Goal: Information Seeking & Learning: Understand process/instructions

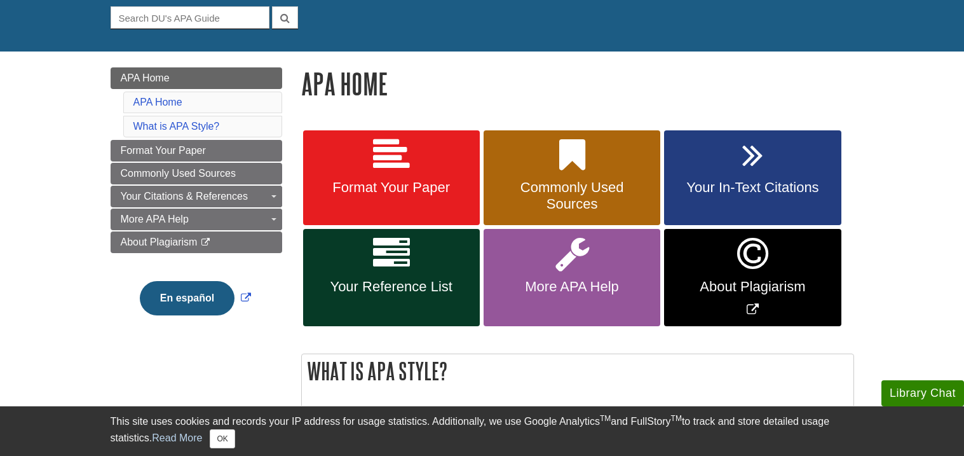
scroll to position [118, 0]
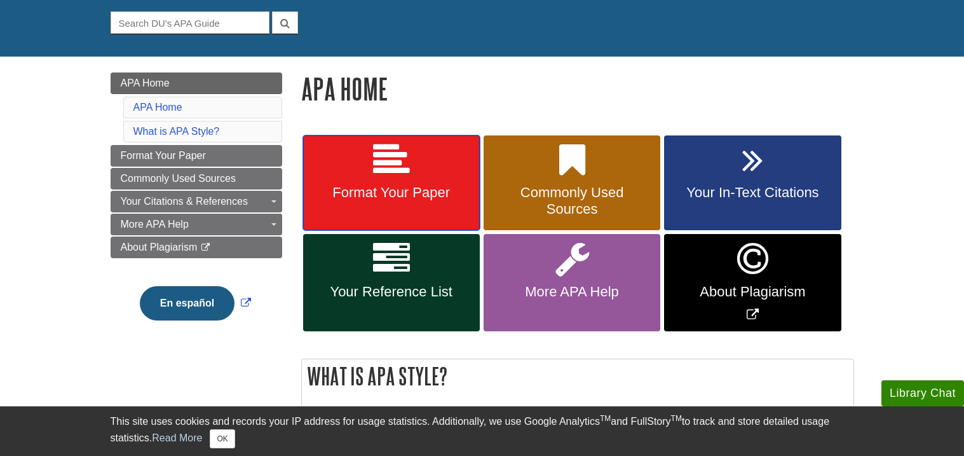
click at [360, 220] on link "Format Your Paper" at bounding box center [391, 182] width 177 height 95
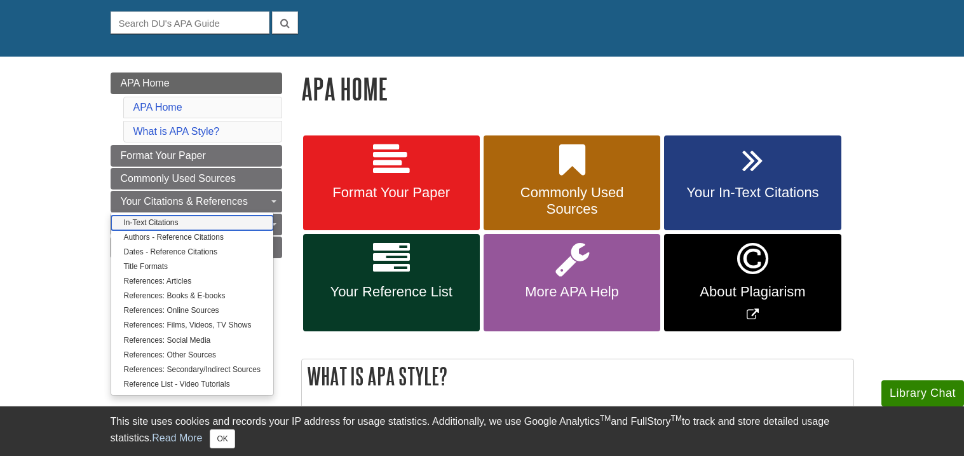
click at [215, 224] on link "In-Text Citations" at bounding box center [192, 222] width 162 height 15
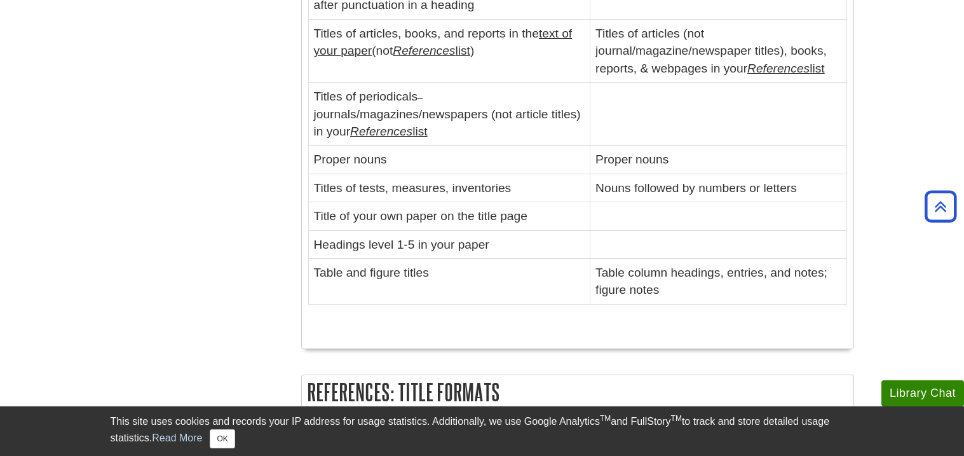
scroll to position [1689, 0]
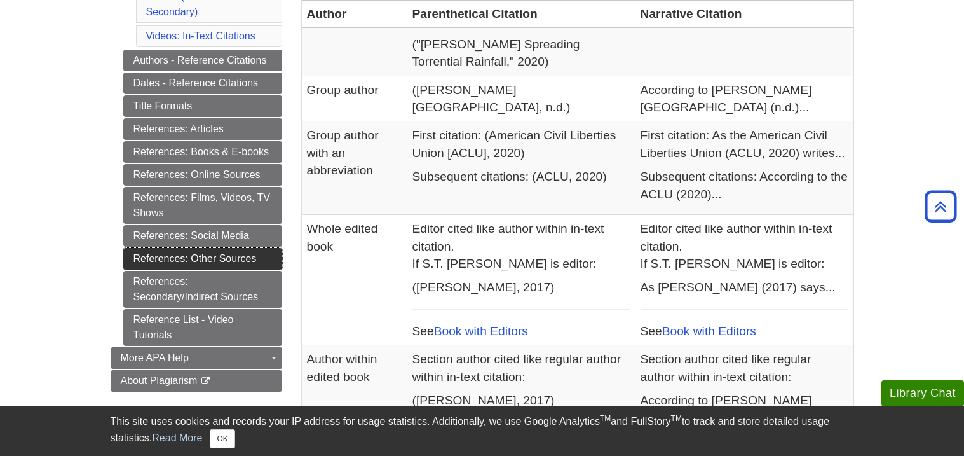
scroll to position [538, 0]
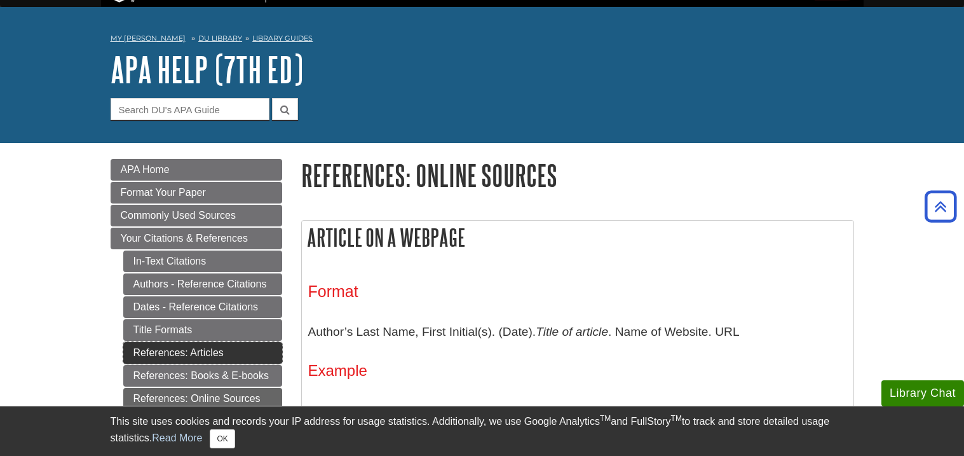
scroll to position [33, 0]
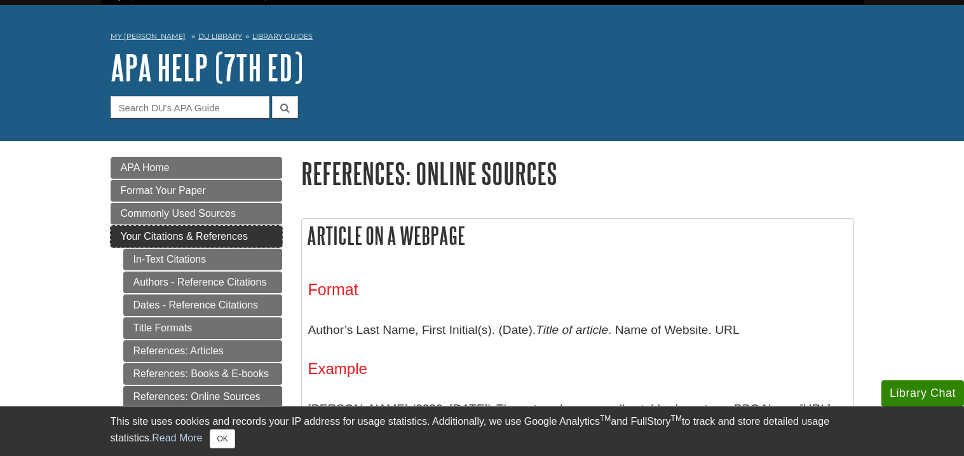
click at [184, 237] on span "Your Citations & References" at bounding box center [184, 236] width 127 height 11
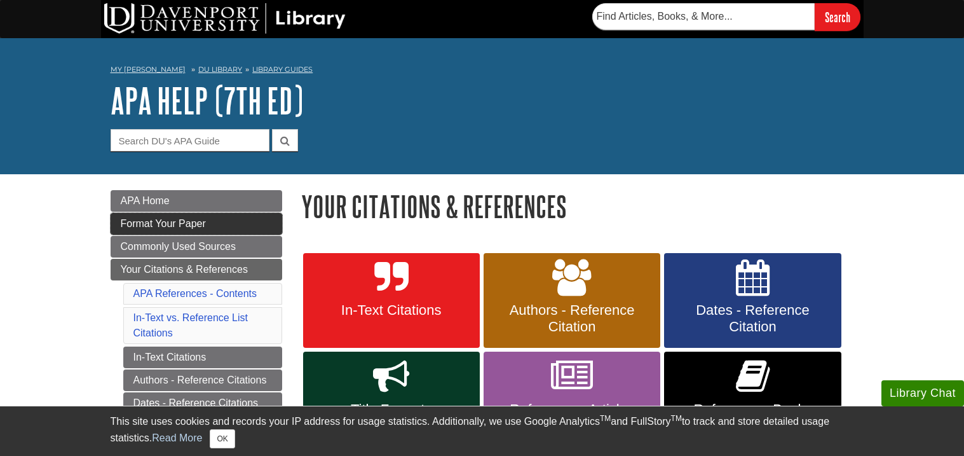
click at [215, 225] on link "Format Your Paper" at bounding box center [197, 224] width 172 height 22
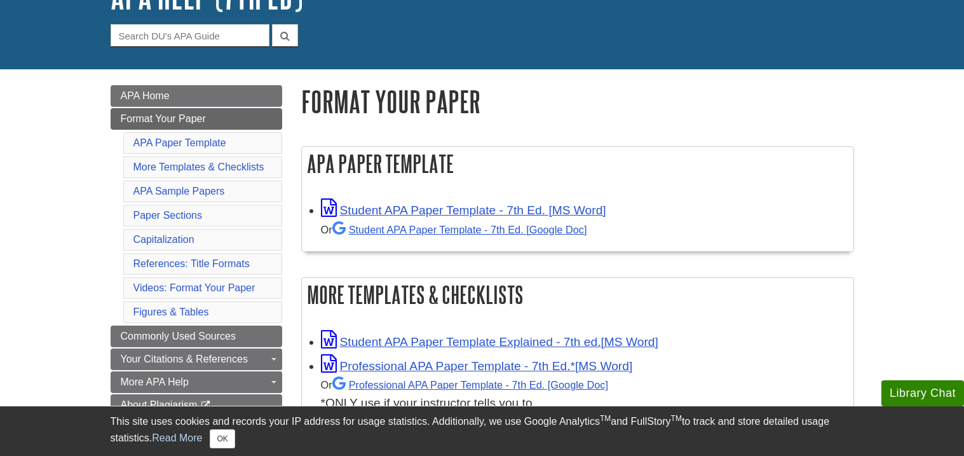
scroll to position [101, 0]
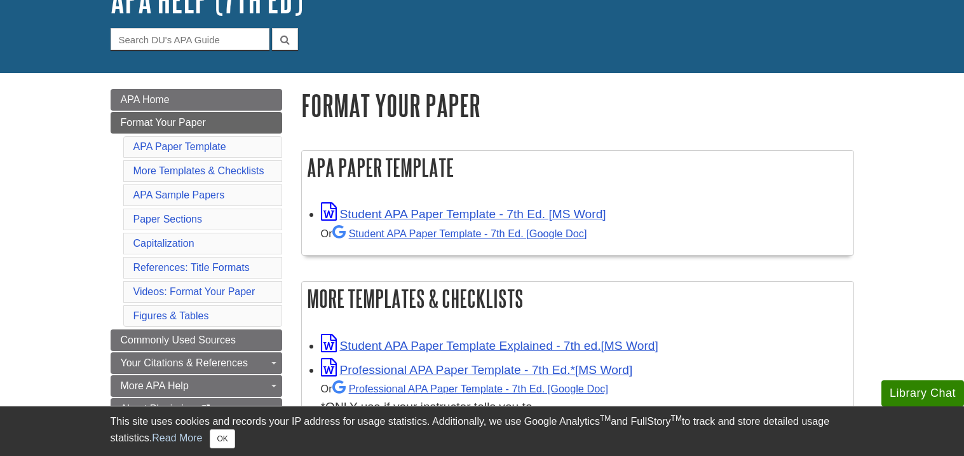
click at [554, 204] on div "Student APA Paper Template - 7th Ed. [MS Word] Or Student APA Paper Template - …" at bounding box center [584, 223] width 526 height 40
click at [555, 210] on link "Student APA Paper Template - 7th Ed. [MS Word]" at bounding box center [463, 213] width 285 height 13
click at [560, 236] on link "Student APA Paper Template - 7th Ed. [Google Doc]" at bounding box center [459, 232] width 255 height 11
click at [281, 71] on div "My Davenport DU Library Library Guides APA APA Help (7th Ed) Format Your Paper …" at bounding box center [482, 5] width 964 height 136
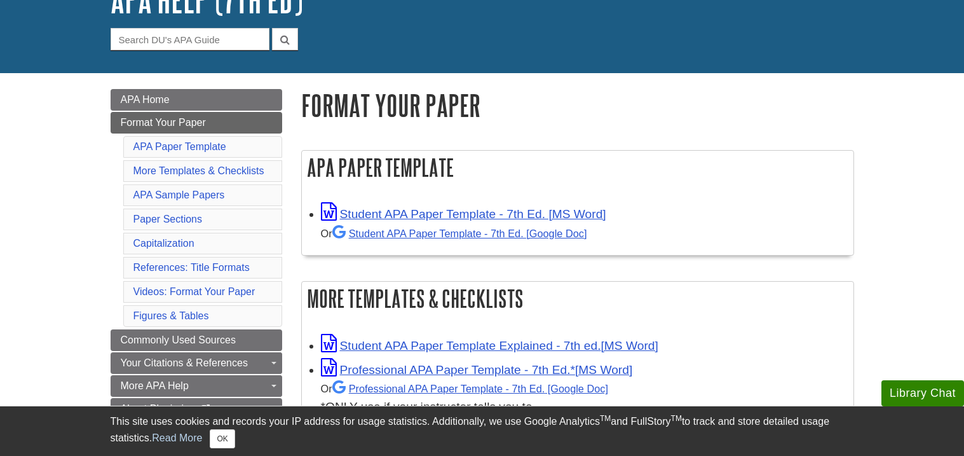
click at [281, 71] on div "My Davenport DU Library Library Guides APA APA Help (7th Ed) Format Your Paper …" at bounding box center [482, 5] width 964 height 136
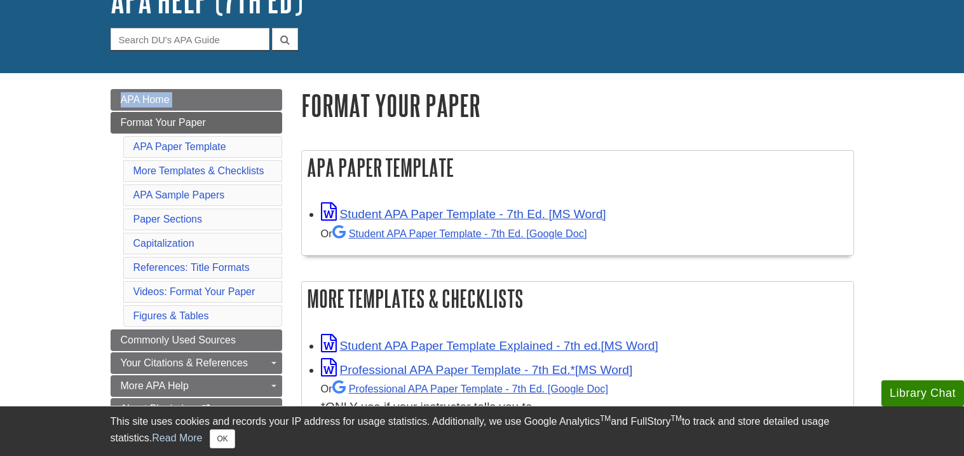
click at [281, 71] on div "My Davenport DU Library Library Guides APA APA Help (7th Ed) Format Your Paper …" at bounding box center [482, 5] width 964 height 136
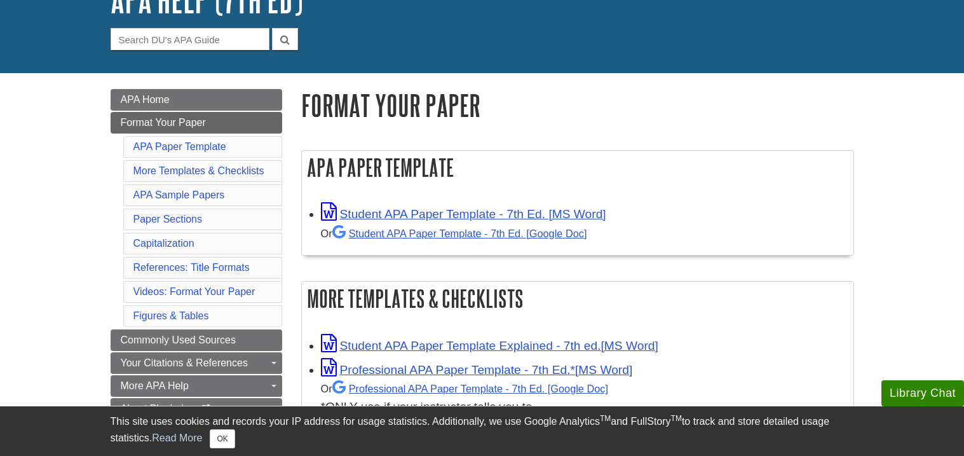
click at [281, 71] on div "My Davenport DU Library Library Guides APA APA Help (7th Ed) Format Your Paper …" at bounding box center [482, 5] width 964 height 136
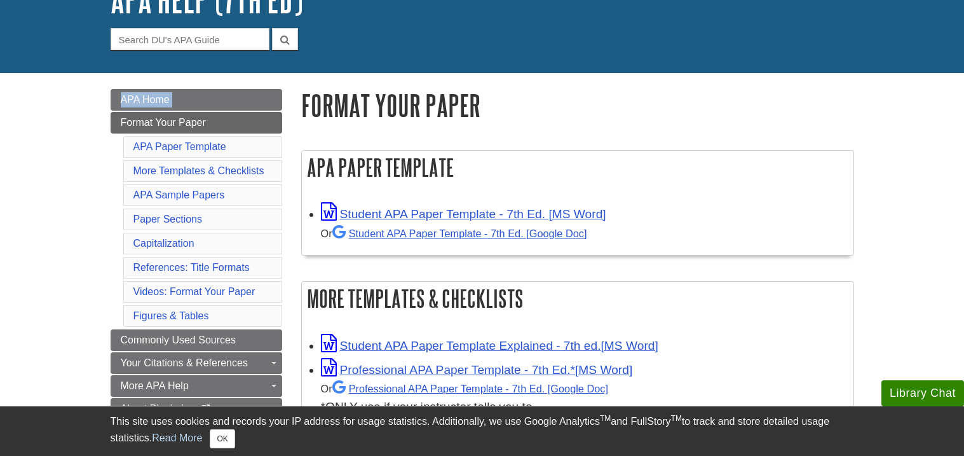
click at [281, 71] on div "My Davenport DU Library Library Guides APA APA Help (7th Ed) Format Your Paper …" at bounding box center [482, 5] width 964 height 136
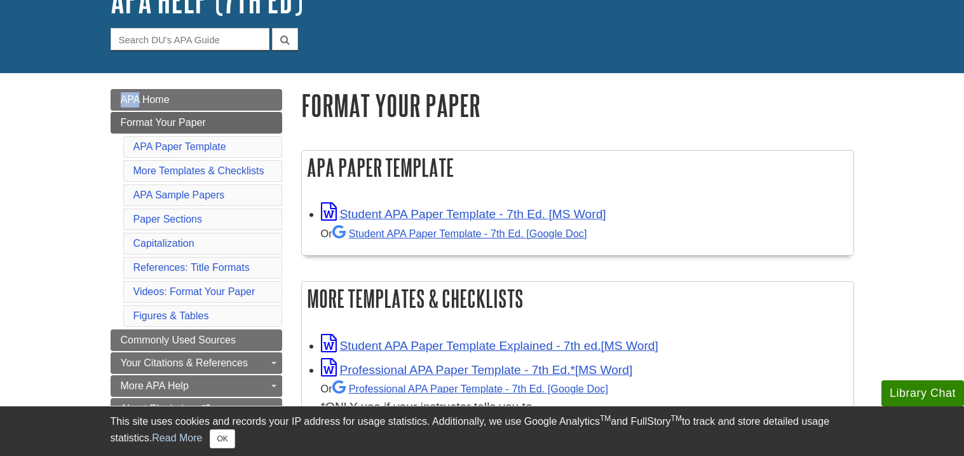
click at [281, 71] on div "My Davenport DU Library Library Guides APA APA Help (7th Ed) Format Your Paper …" at bounding box center [482, 5] width 964 height 136
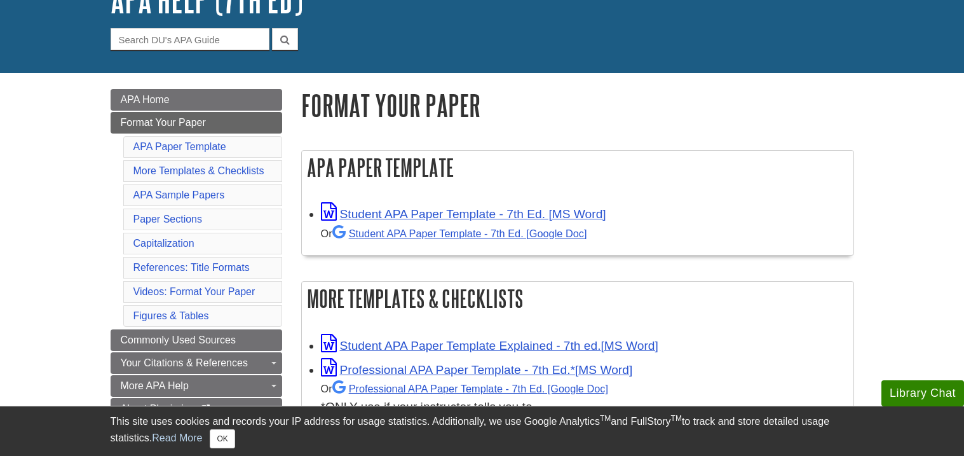
click at [281, 71] on div "My Davenport DU Library Library Guides APA APA Help (7th Ed) Format Your Paper …" at bounding box center [482, 5] width 964 height 136
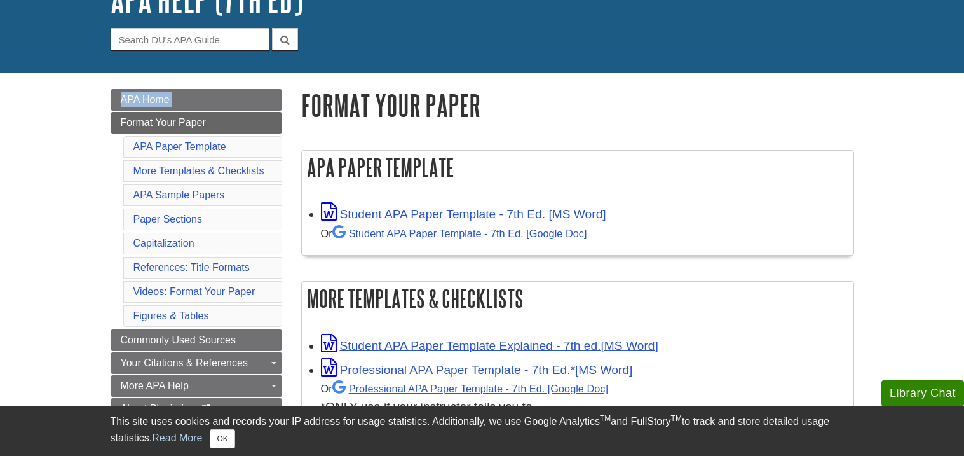
click at [281, 71] on div "My Davenport DU Library Library Guides APA APA Help (7th Ed) Format Your Paper …" at bounding box center [482, 5] width 964 height 136
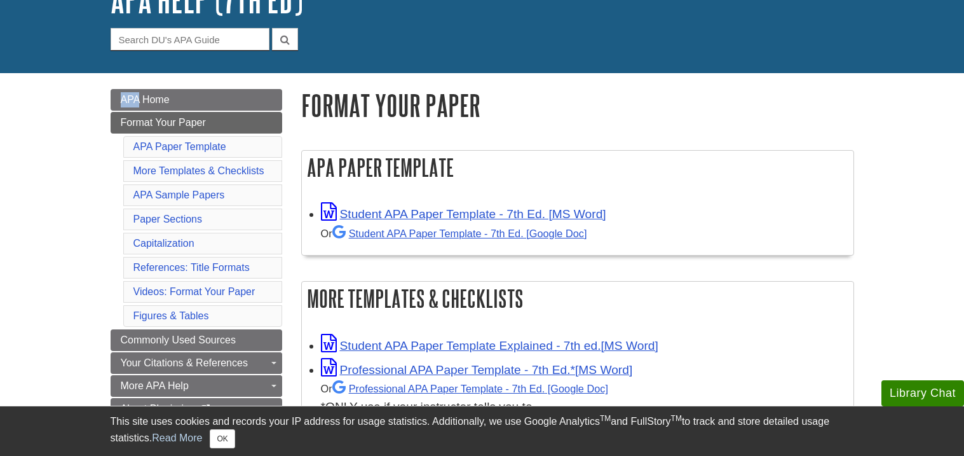
click at [281, 71] on div "My Davenport DU Library Library Guides APA APA Help (7th Ed) Format Your Paper …" at bounding box center [482, 5] width 964 height 136
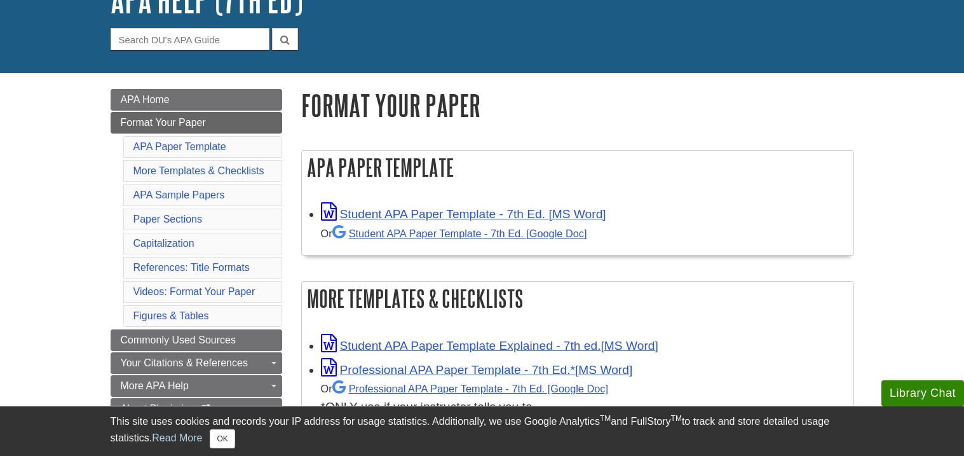
click at [281, 71] on div "My Davenport DU Library Library Guides APA APA Help (7th Ed) Format Your Paper …" at bounding box center [482, 5] width 964 height 136
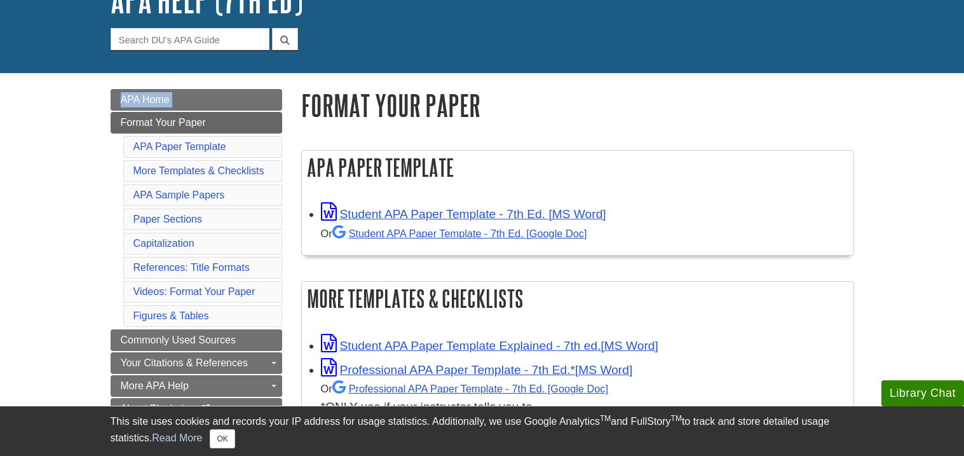
click at [281, 71] on div "My Davenport DU Library Library Guides APA APA Help (7th Ed) Format Your Paper …" at bounding box center [482, 5] width 964 height 136
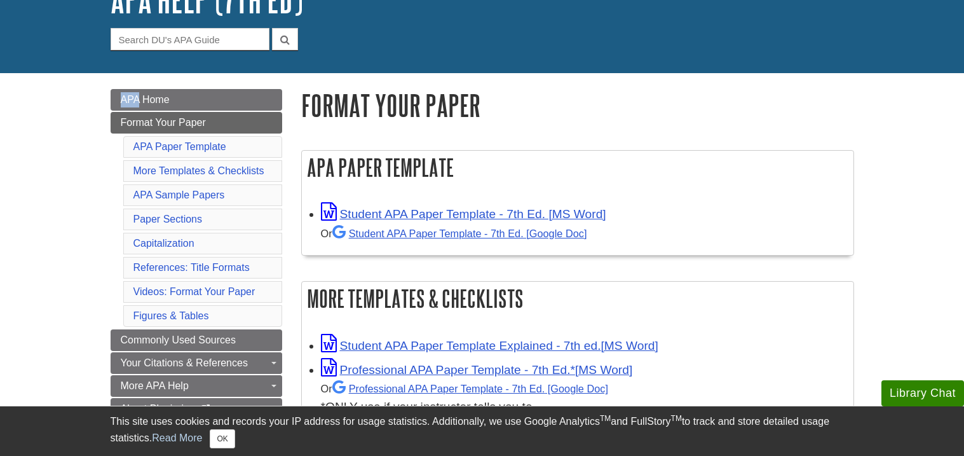
click at [281, 71] on div "My Davenport DU Library Library Guides APA APA Help (7th Ed) Format Your Paper …" at bounding box center [482, 5] width 964 height 136
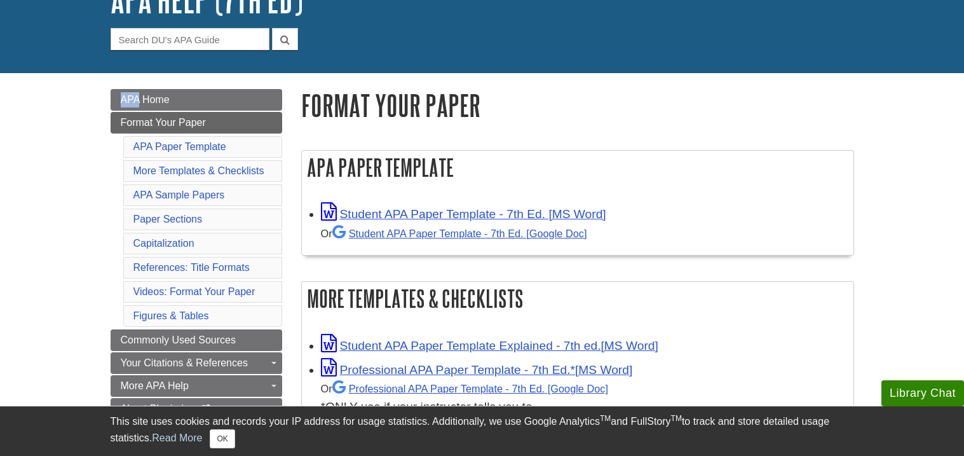
click at [281, 71] on div "My Davenport DU Library Library Guides APA APA Help (7th Ed) Format Your Paper …" at bounding box center [482, 5] width 964 height 136
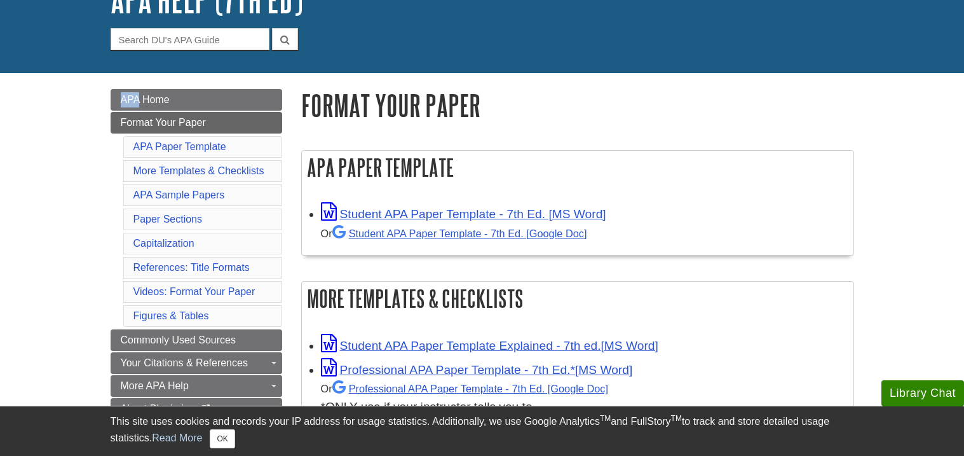
click at [281, 71] on div "My Davenport DU Library Library Guides APA APA Help (7th Ed) Format Your Paper …" at bounding box center [482, 5] width 964 height 136
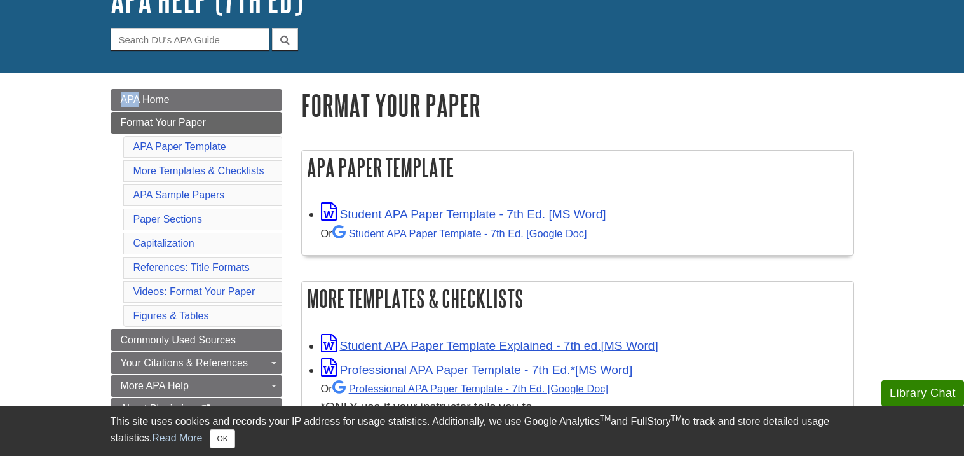
click at [281, 71] on div "My Davenport DU Library Library Guides APA APA Help (7th Ed) Format Your Paper …" at bounding box center [482, 5] width 964 height 136
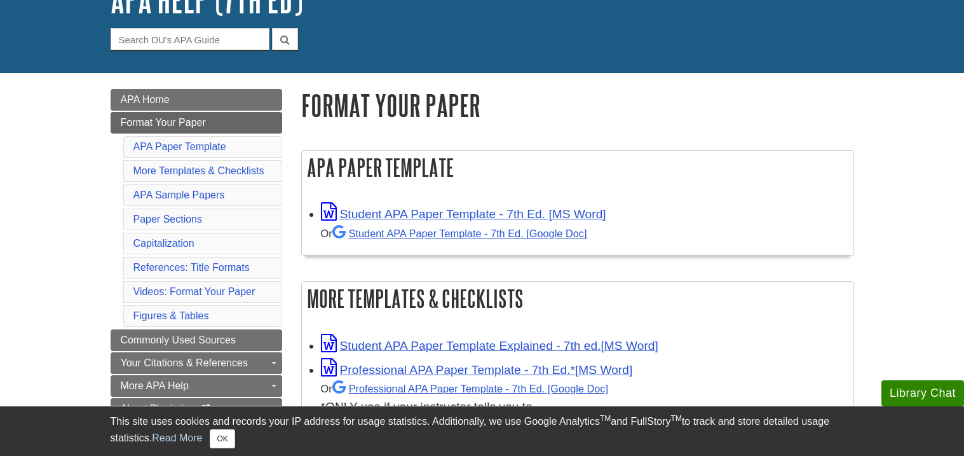
click at [281, 71] on div "My Davenport DU Library Library Guides APA APA Help (7th Ed) Format Your Paper …" at bounding box center [482, 5] width 964 height 136
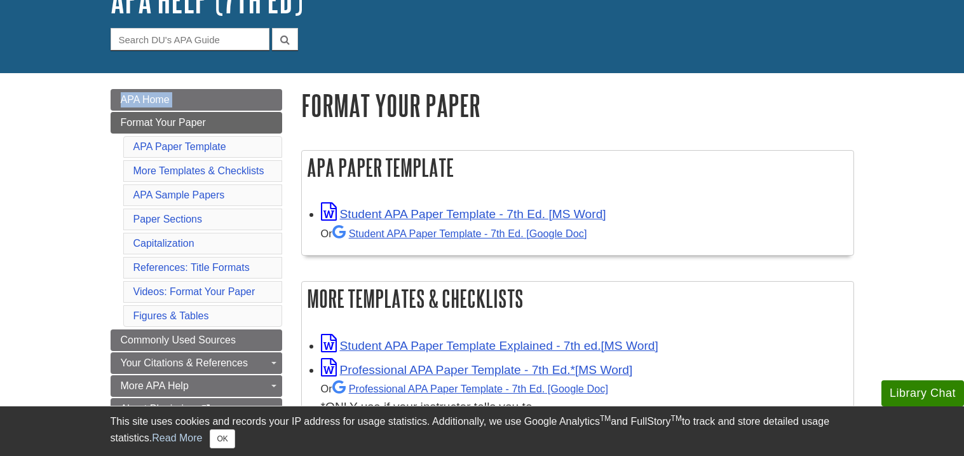
click at [281, 71] on div "My Davenport DU Library Library Guides APA APA Help (7th Ed) Format Your Paper …" at bounding box center [482, 5] width 964 height 136
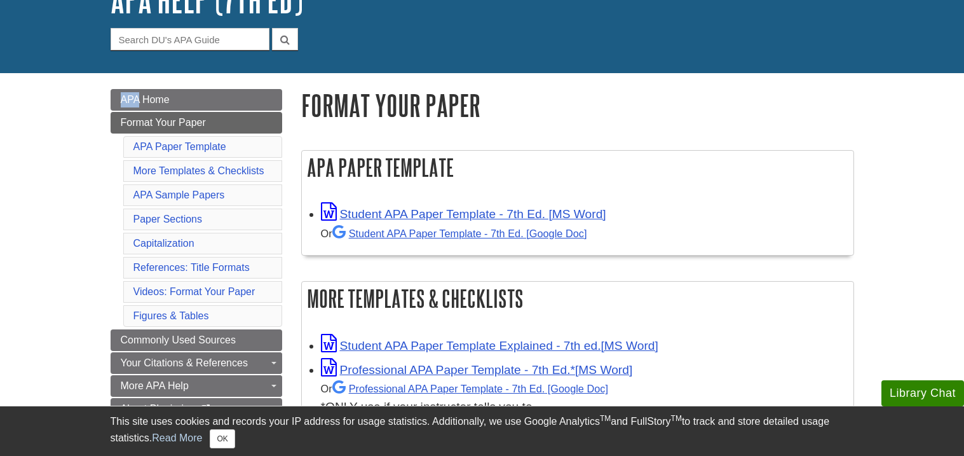
click at [281, 71] on div "My Davenport DU Library Library Guides APA APA Help (7th Ed) Format Your Paper …" at bounding box center [482, 5] width 964 height 136
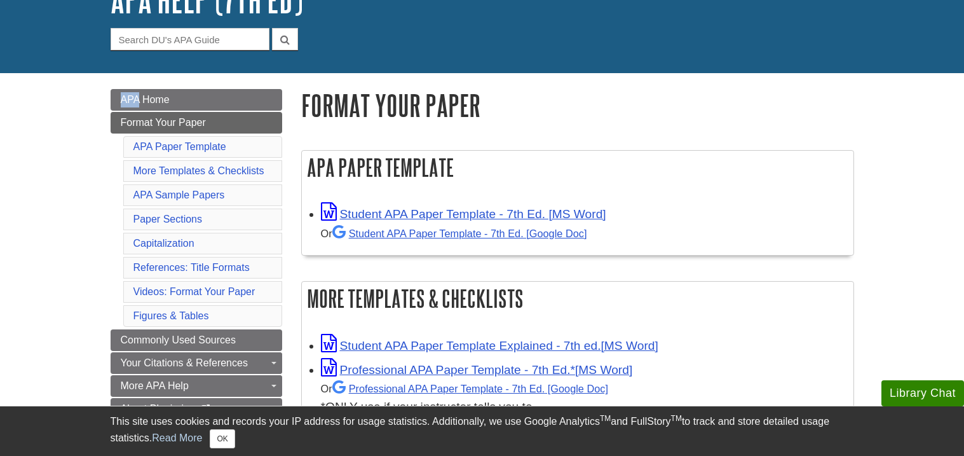
click at [281, 71] on div "My Davenport DU Library Library Guides APA APA Help (7th Ed) Format Your Paper …" at bounding box center [482, 5] width 964 height 136
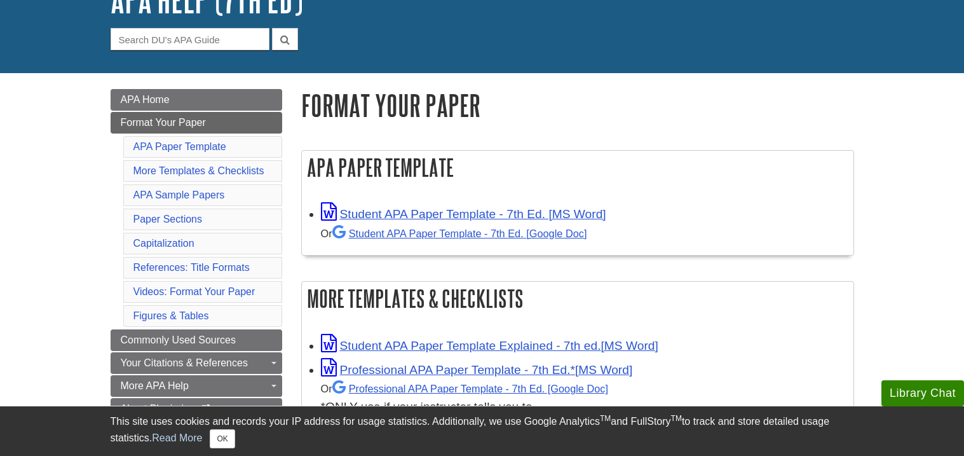
click at [281, 71] on div "My Davenport DU Library Library Guides APA APA Help (7th Ed) Format Your Paper …" at bounding box center [482, 5] width 964 height 136
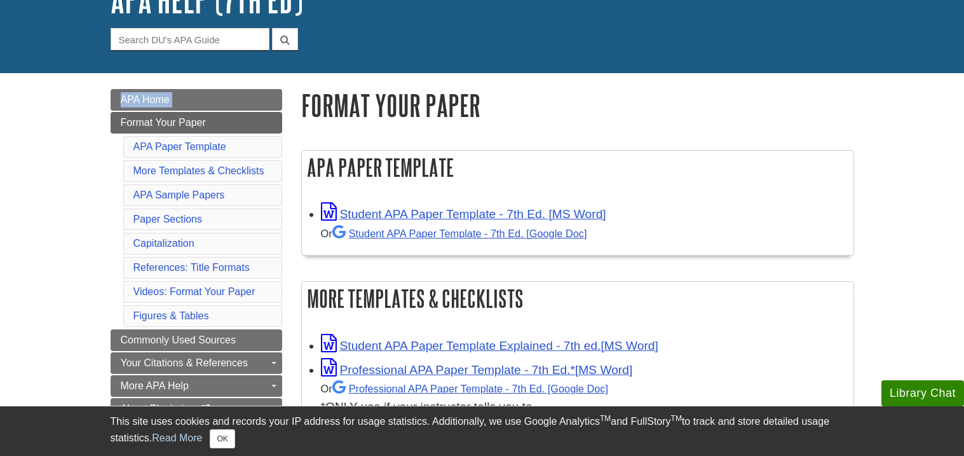
click at [281, 71] on div "My Davenport DU Library Library Guides APA APA Help (7th Ed) Format Your Paper …" at bounding box center [482, 5] width 964 height 136
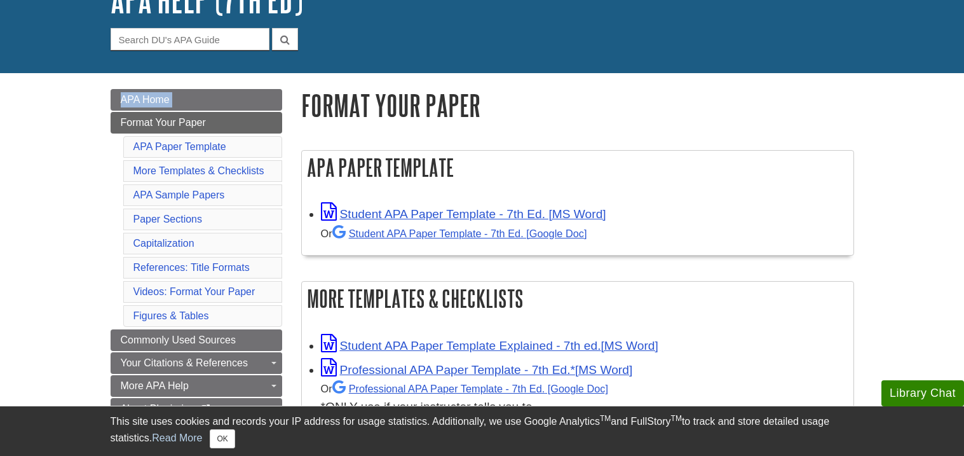
click at [281, 71] on div "My Davenport DU Library Library Guides APA APA Help (7th Ed) Format Your Paper …" at bounding box center [482, 5] width 964 height 136
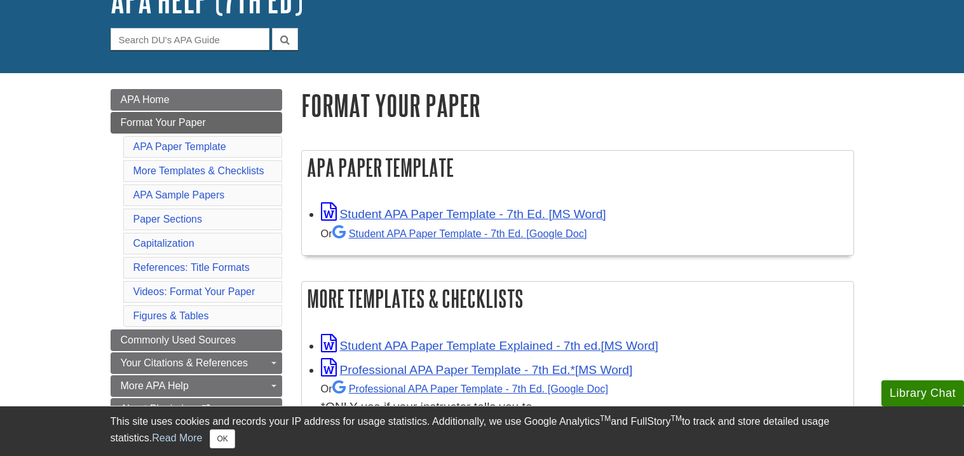
click at [281, 71] on div "My Davenport DU Library Library Guides APA APA Help (7th Ed) Format Your Paper …" at bounding box center [482, 5] width 964 height 136
drag, startPoint x: 285, startPoint y: 85, endPoint x: 282, endPoint y: 60, distance: 24.9
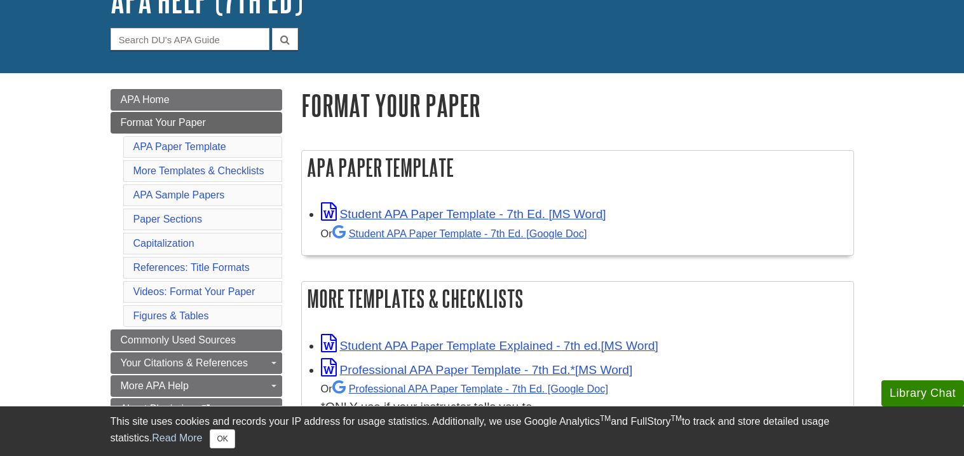
drag, startPoint x: 562, startPoint y: 64, endPoint x: 567, endPoint y: 70, distance: 7.7
click at [567, 70] on div "My Davenport DU Library Library Guides APA APA Help (7th Ed) Format Your Paper …" at bounding box center [482, 5] width 964 height 136
click at [565, 70] on div "My Davenport DU Library Library Guides APA APA Help (7th Ed) Format Your Paper …" at bounding box center [482, 5] width 964 height 136
click at [564, 65] on div "My Davenport DU Library Library Guides APA APA Help (7th Ed) Format Your Paper …" at bounding box center [482, 5] width 964 height 136
click at [565, 65] on div "My Davenport DU Library Library Guides APA APA Help (7th Ed) Format Your Paper …" at bounding box center [482, 5] width 964 height 136
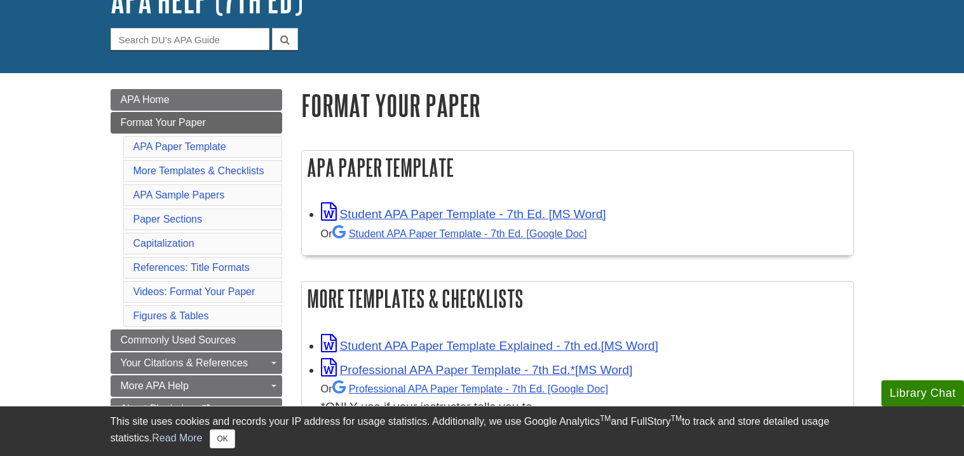
click at [565, 66] on div "My Davenport DU Library Library Guides APA APA Help (7th Ed) Format Your Paper …" at bounding box center [482, 5] width 964 height 136
click at [565, 64] on div "My Davenport DU Library Library Guides APA APA Help (7th Ed) Format Your Paper …" at bounding box center [482, 5] width 964 height 136
click at [563, 65] on div "My Davenport DU Library Library Guides APA APA Help (7th Ed) Format Your Paper …" at bounding box center [482, 5] width 964 height 136
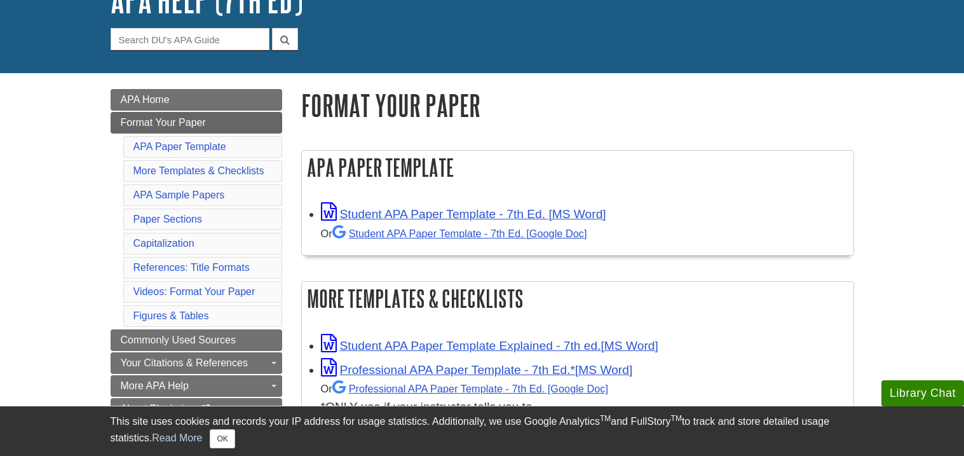
click at [563, 65] on div "My Davenport DU Library Library Guides APA APA Help (7th Ed) Format Your Paper …" at bounding box center [482, 5] width 964 height 136
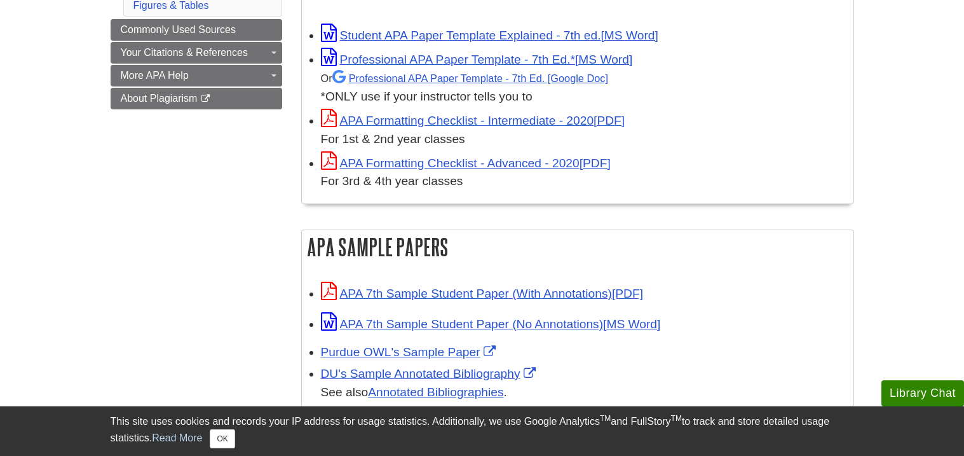
scroll to position [500, 0]
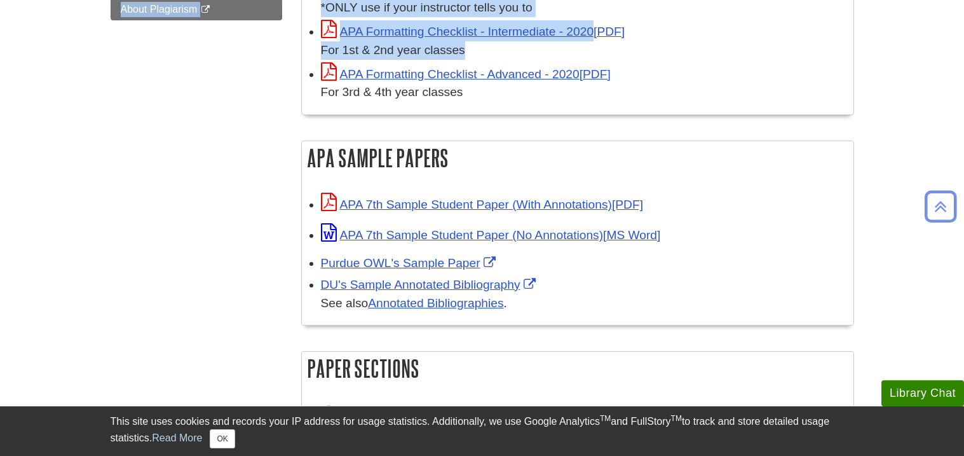
drag, startPoint x: 563, startPoint y: 64, endPoint x: 553, endPoint y: 46, distance: 20.2
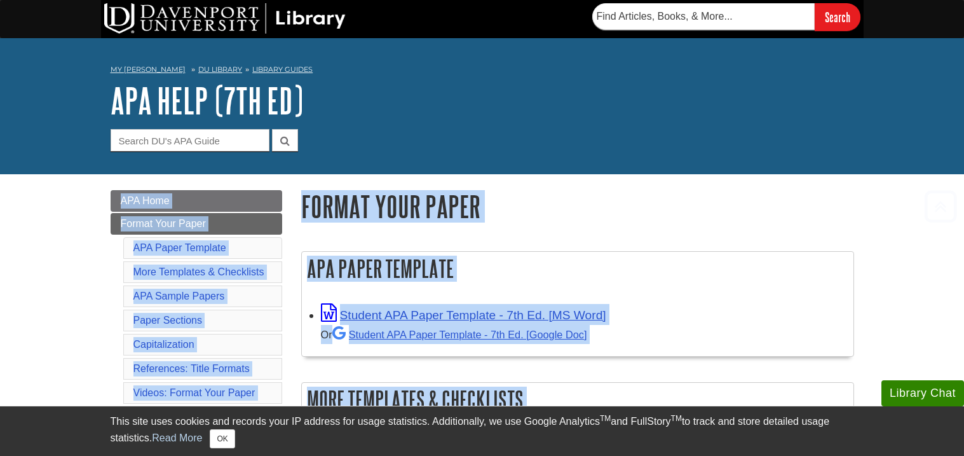
click at [678, 118] on h1 "APA Help (7th Ed)" at bounding box center [482, 100] width 743 height 38
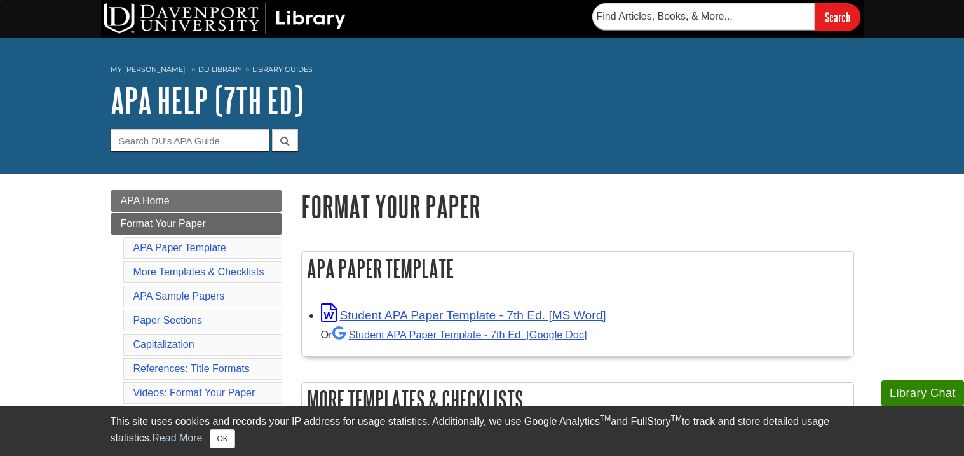
click at [678, 118] on h1 "APA Help (7th Ed)" at bounding box center [482, 100] width 743 height 38
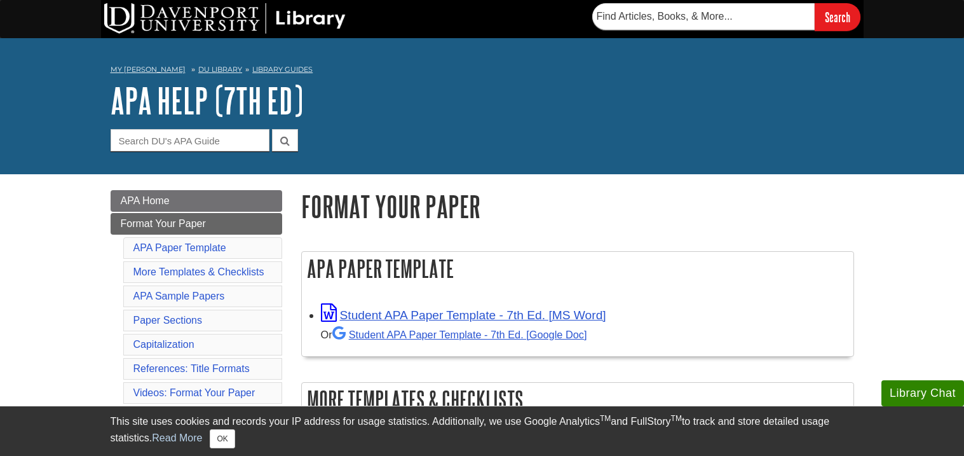
click at [678, 118] on h1 "APA Help (7th Ed)" at bounding box center [482, 100] width 743 height 38
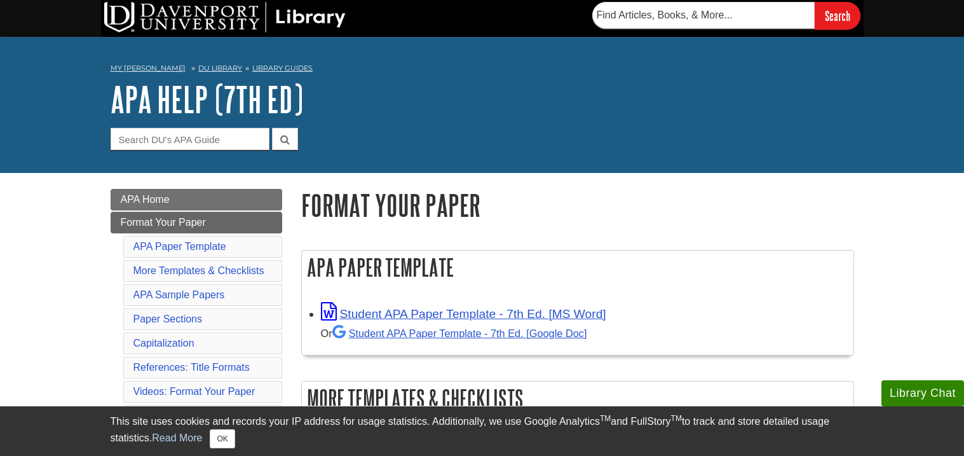
scroll to position [9, 0]
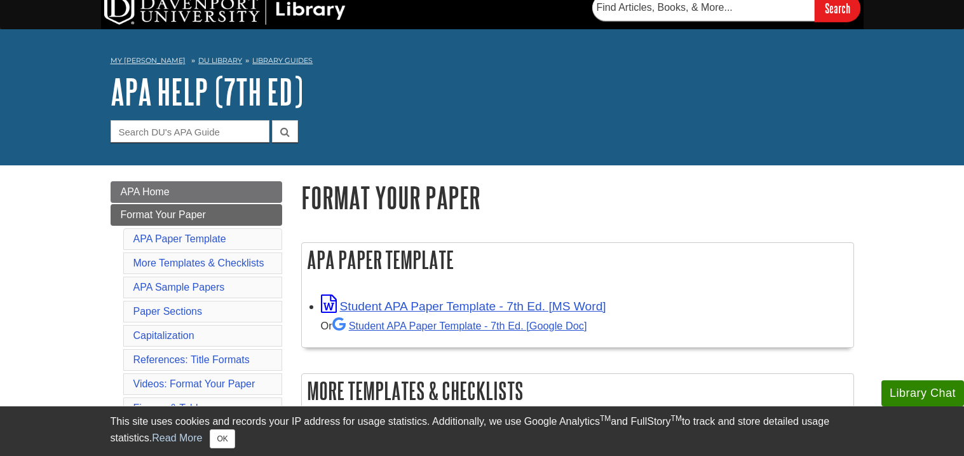
click at [694, 108] on h1 "APA Help (7th Ed)" at bounding box center [482, 91] width 743 height 38
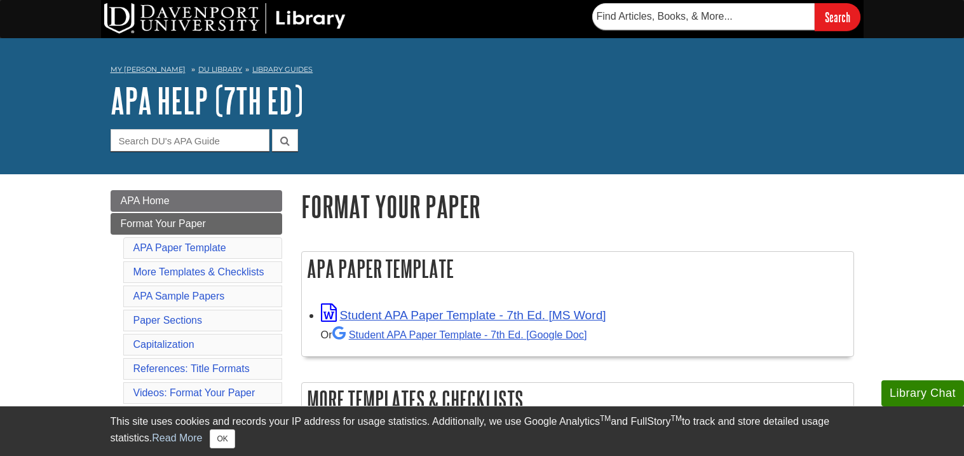
click at [677, 109] on h1 "APA Help (7th Ed)" at bounding box center [482, 100] width 743 height 38
